Goal: Obtain resource: Download file/media

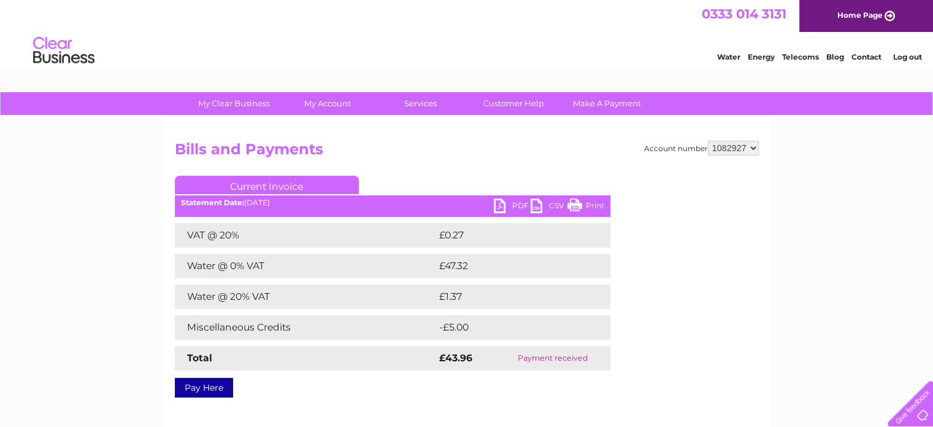
click at [754, 146] on select "937688 1082927" at bounding box center [733, 148] width 51 height 15
select select "937688"
click at [708, 141] on select "937688 1082927" at bounding box center [733, 148] width 51 height 15
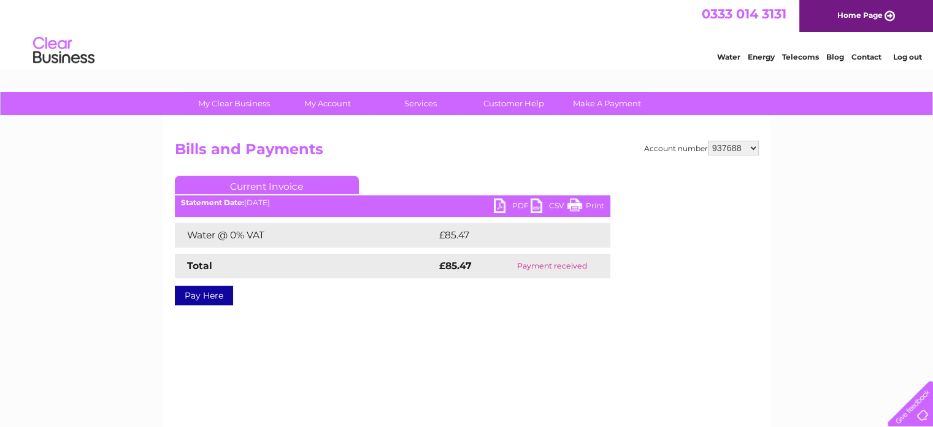
click at [514, 204] on link "PDF" at bounding box center [512, 207] width 37 height 18
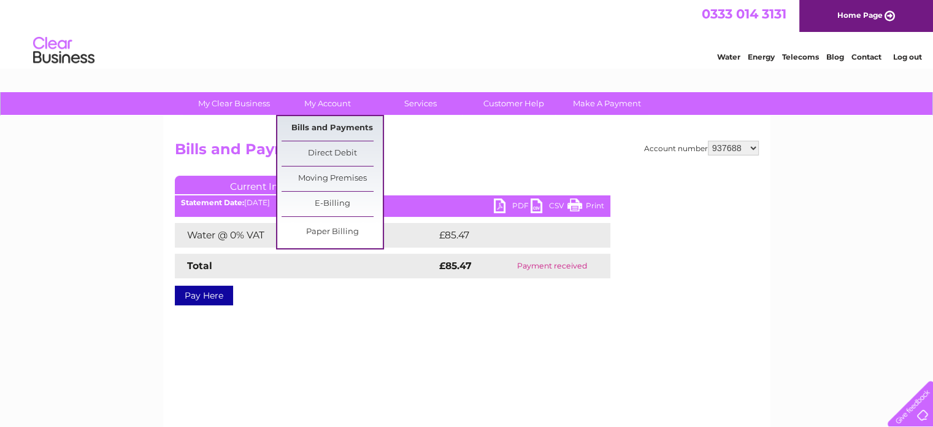
click at [329, 132] on link "Bills and Payments" at bounding box center [332, 128] width 101 height 25
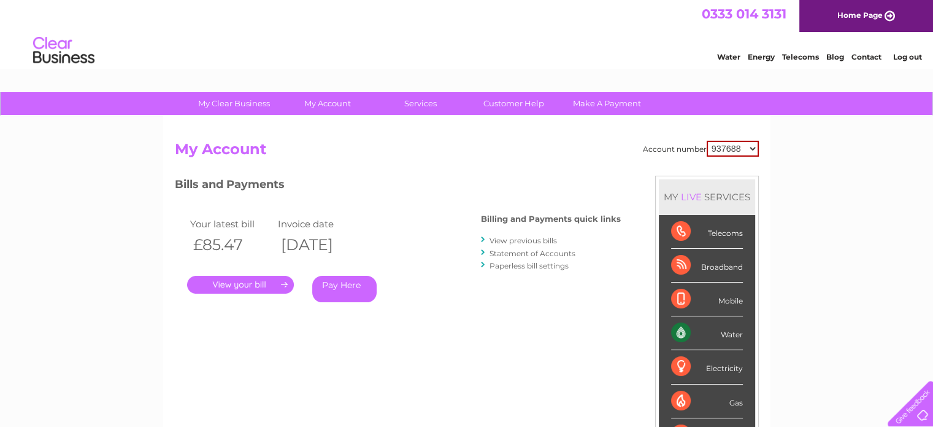
click at [511, 240] on link "View previous bills" at bounding box center [524, 240] width 68 height 9
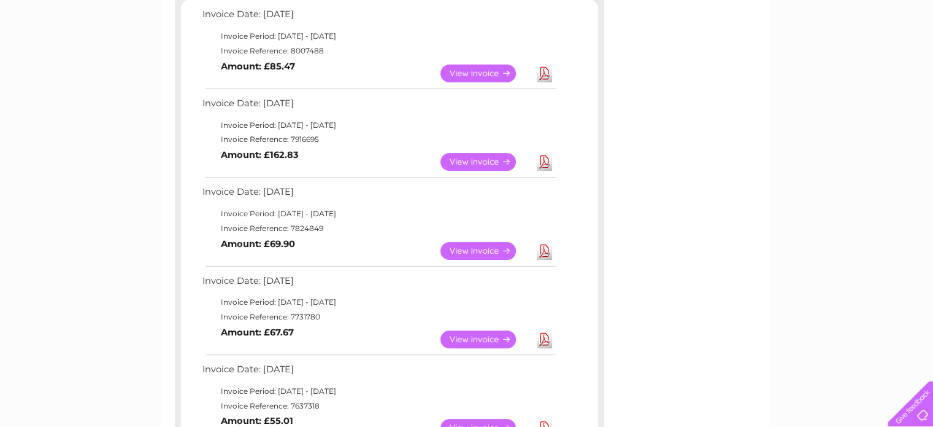
scroll to position [245, 0]
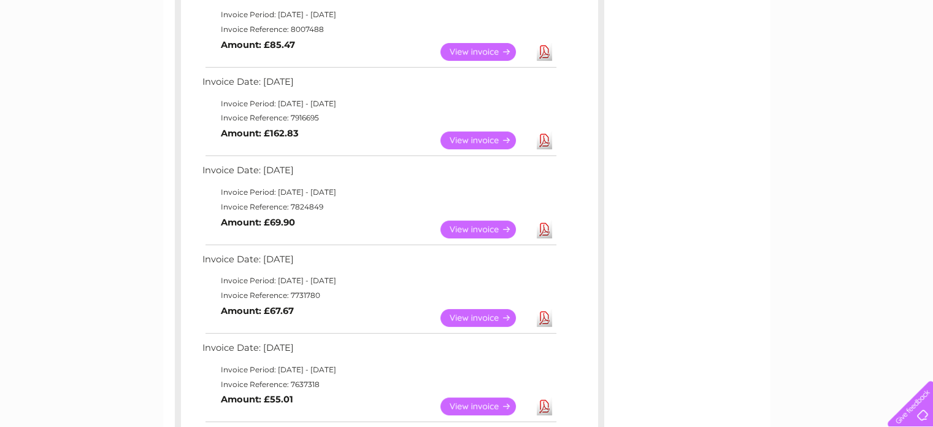
click at [459, 404] on link "View" at bounding box center [486, 406] width 90 height 18
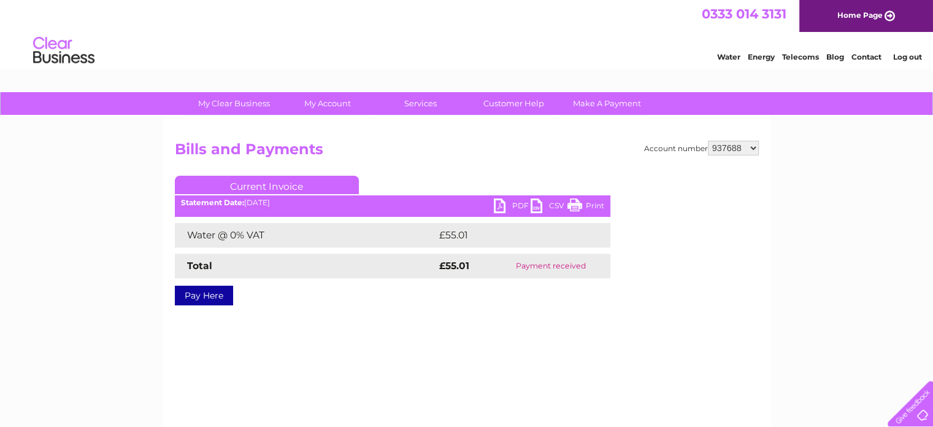
click at [506, 201] on link "PDF" at bounding box center [512, 207] width 37 height 18
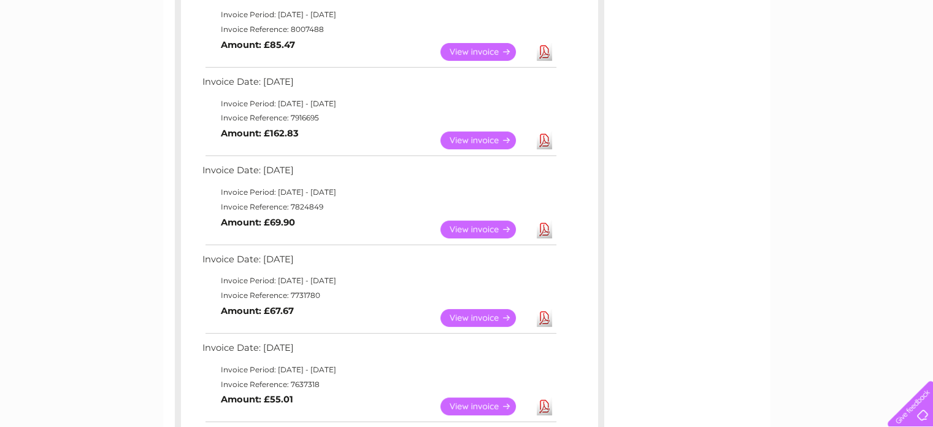
click at [465, 318] on link "View" at bounding box center [486, 318] width 90 height 18
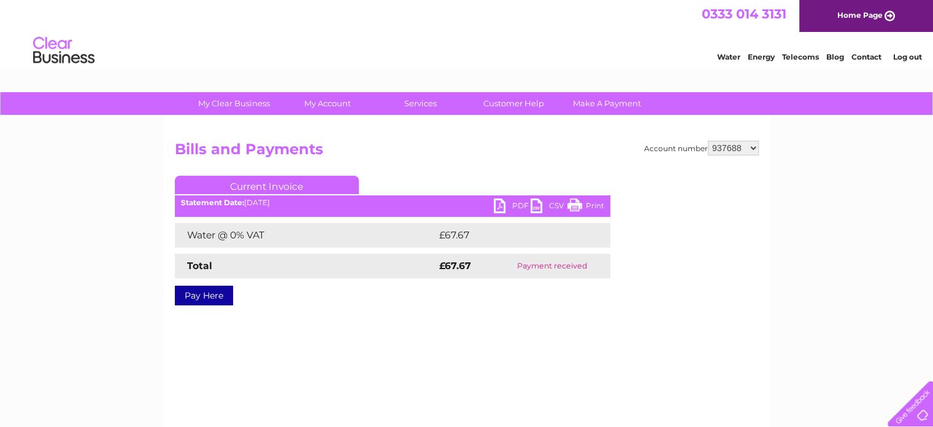
click at [513, 206] on link "PDF" at bounding box center [512, 207] width 37 height 18
click at [512, 203] on link "PDF" at bounding box center [512, 207] width 37 height 18
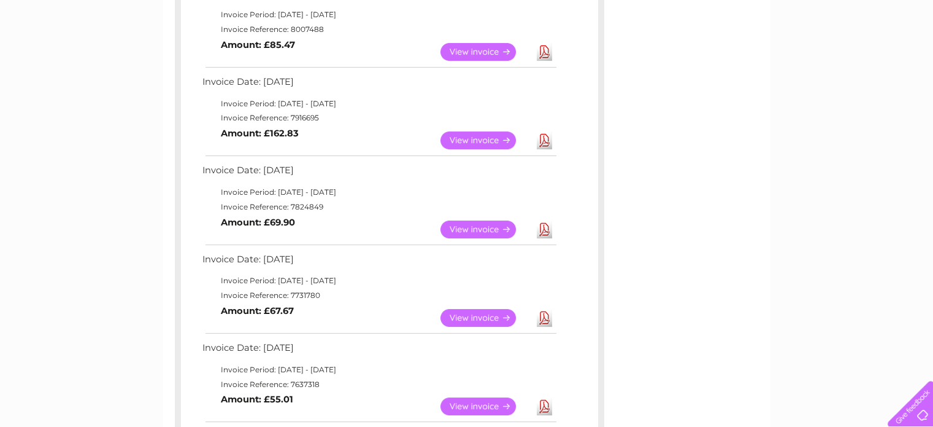
click at [463, 226] on link "View" at bounding box center [486, 229] width 90 height 18
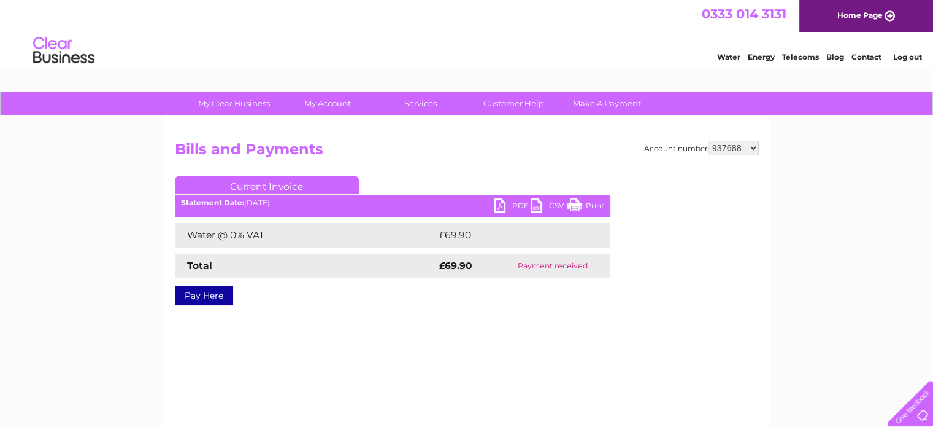
click at [513, 201] on link "PDF" at bounding box center [512, 207] width 37 height 18
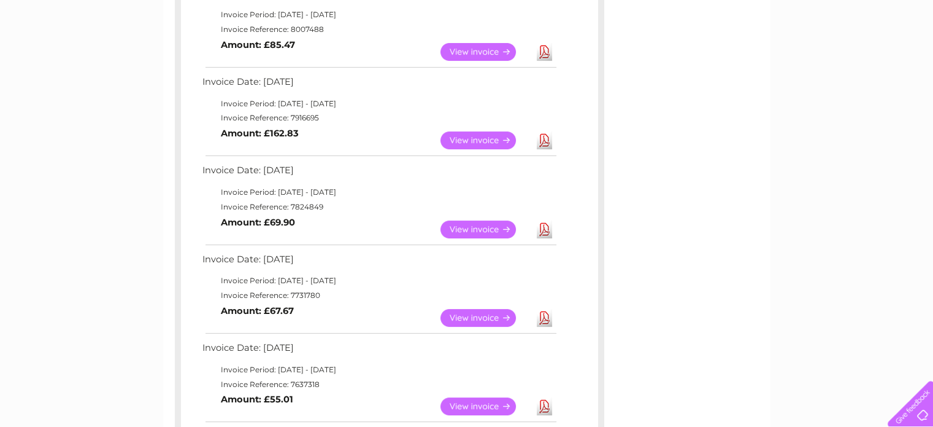
click at [469, 137] on link "View" at bounding box center [486, 140] width 90 height 18
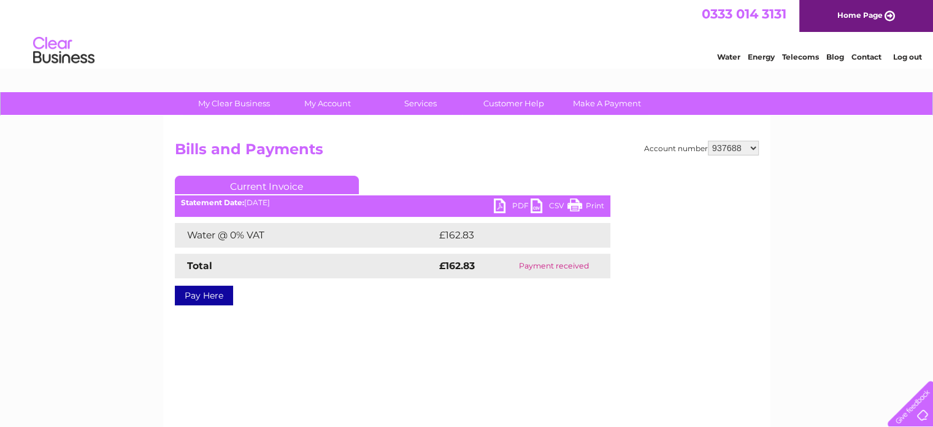
click at [515, 209] on link "PDF" at bounding box center [512, 207] width 37 height 18
